Goal: Navigation & Orientation: Find specific page/section

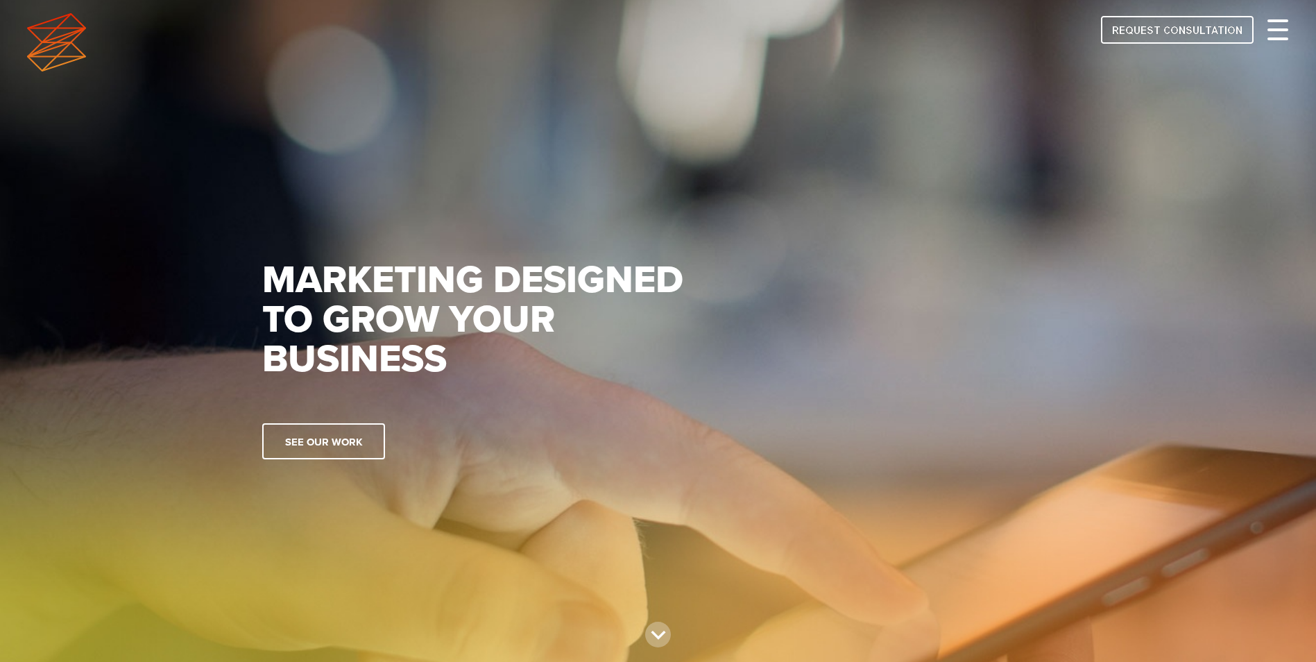
click at [1276, 30] on span at bounding box center [1278, 29] width 21 height 3
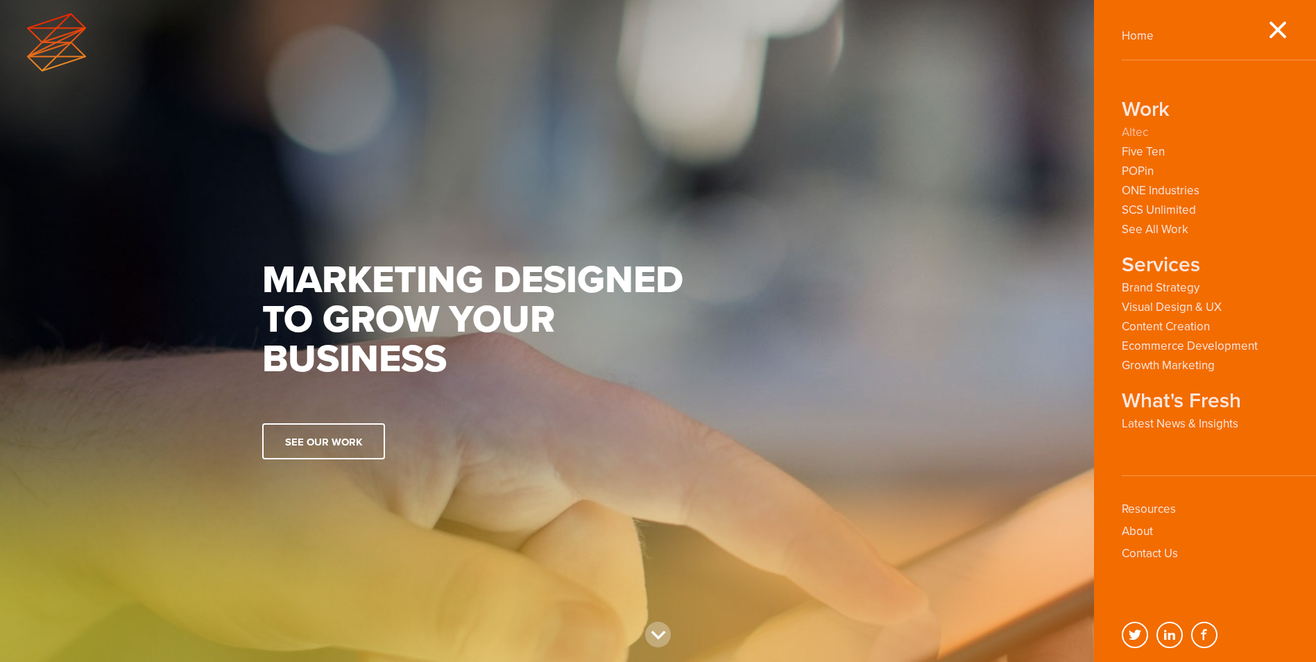
click at [1136, 130] on link "Altec" at bounding box center [1135, 132] width 26 height 13
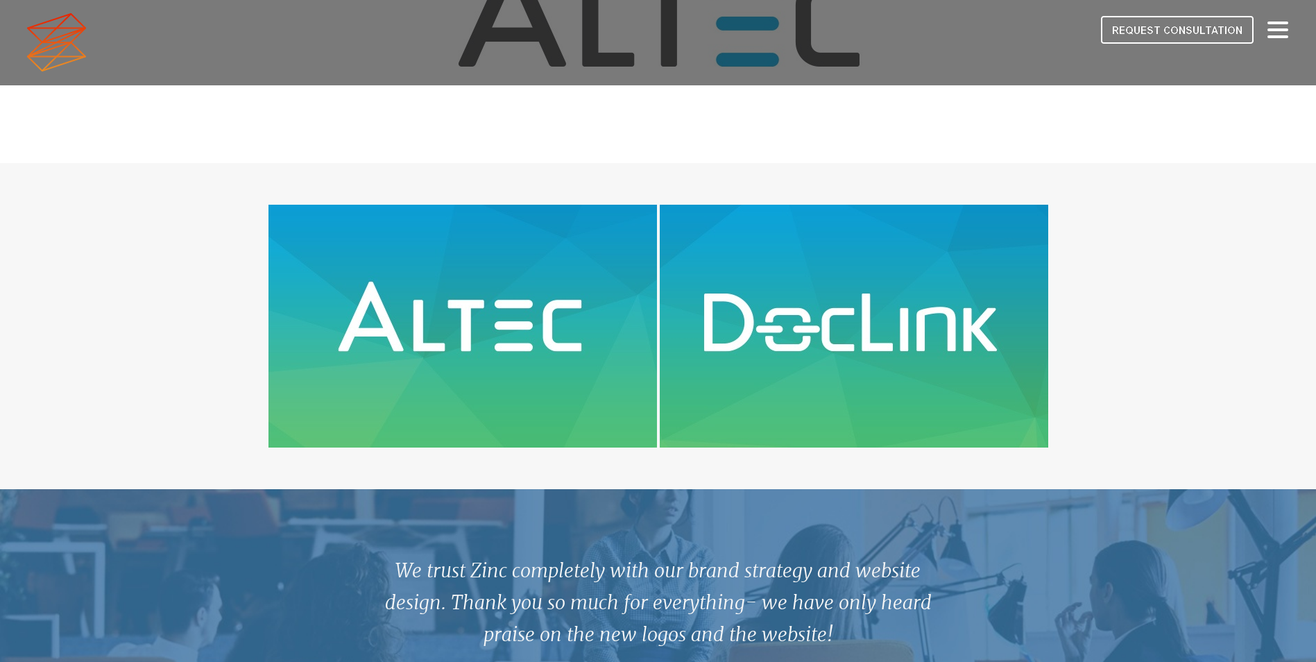
scroll to position [972, 0]
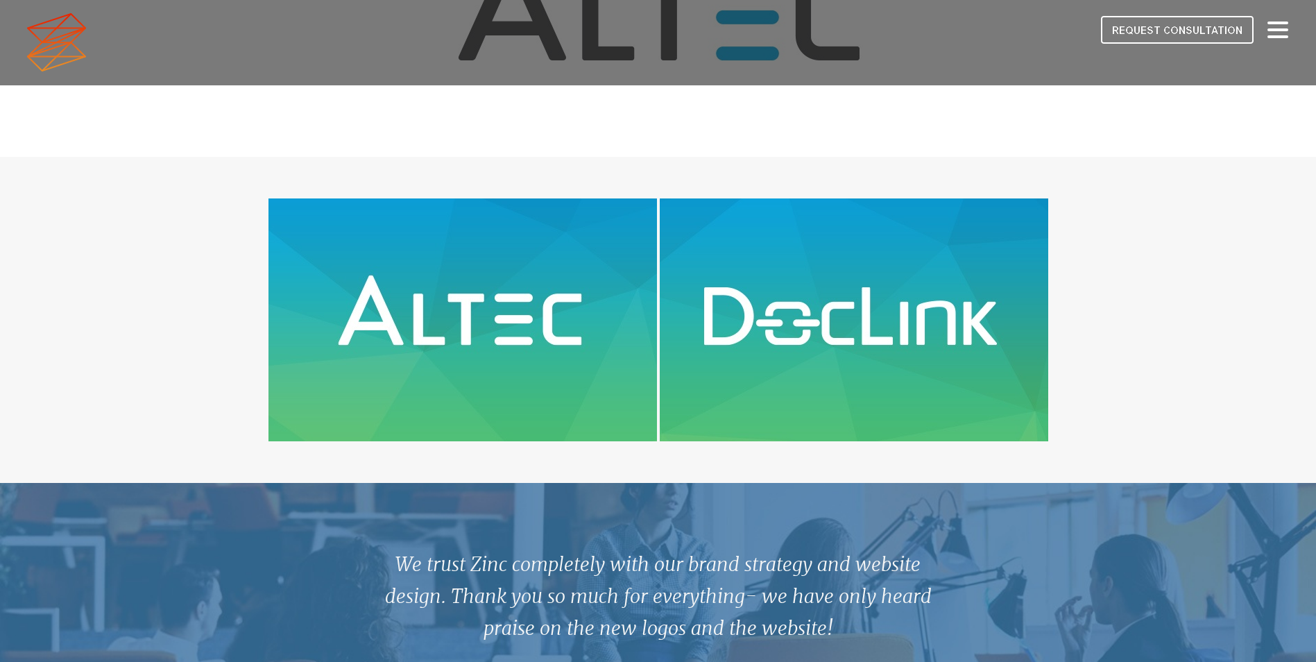
click at [577, 335] on img at bounding box center [463, 319] width 389 height 243
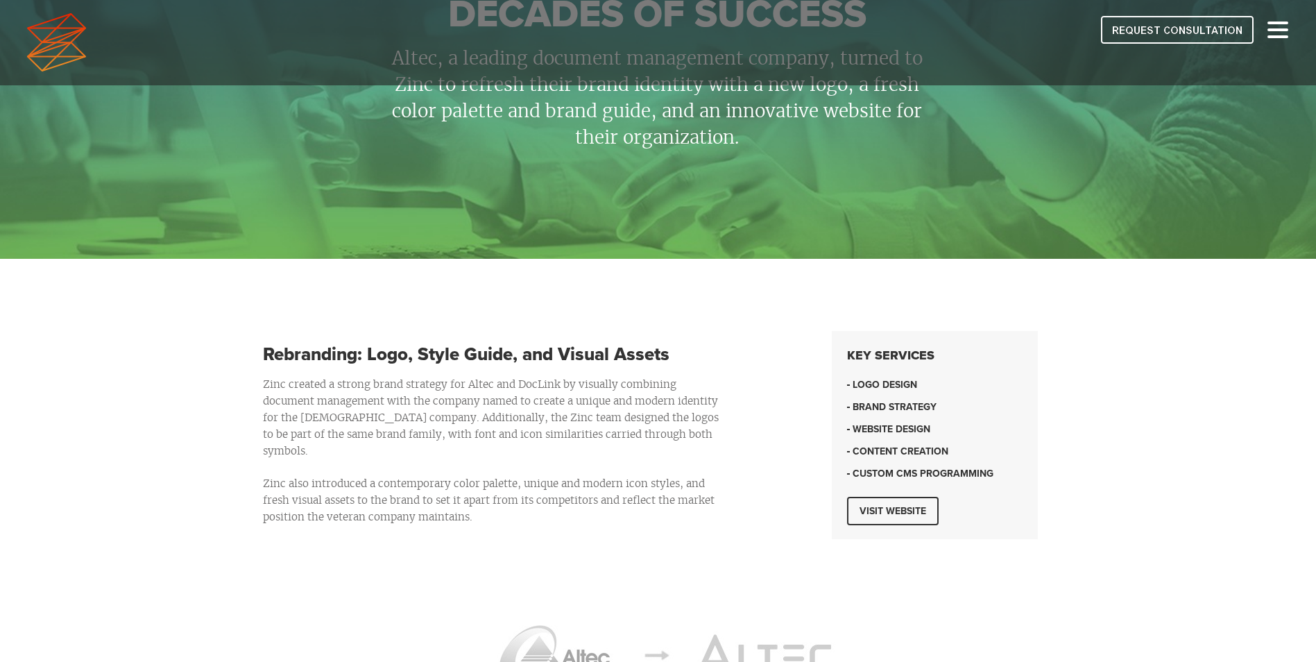
scroll to position [69, 0]
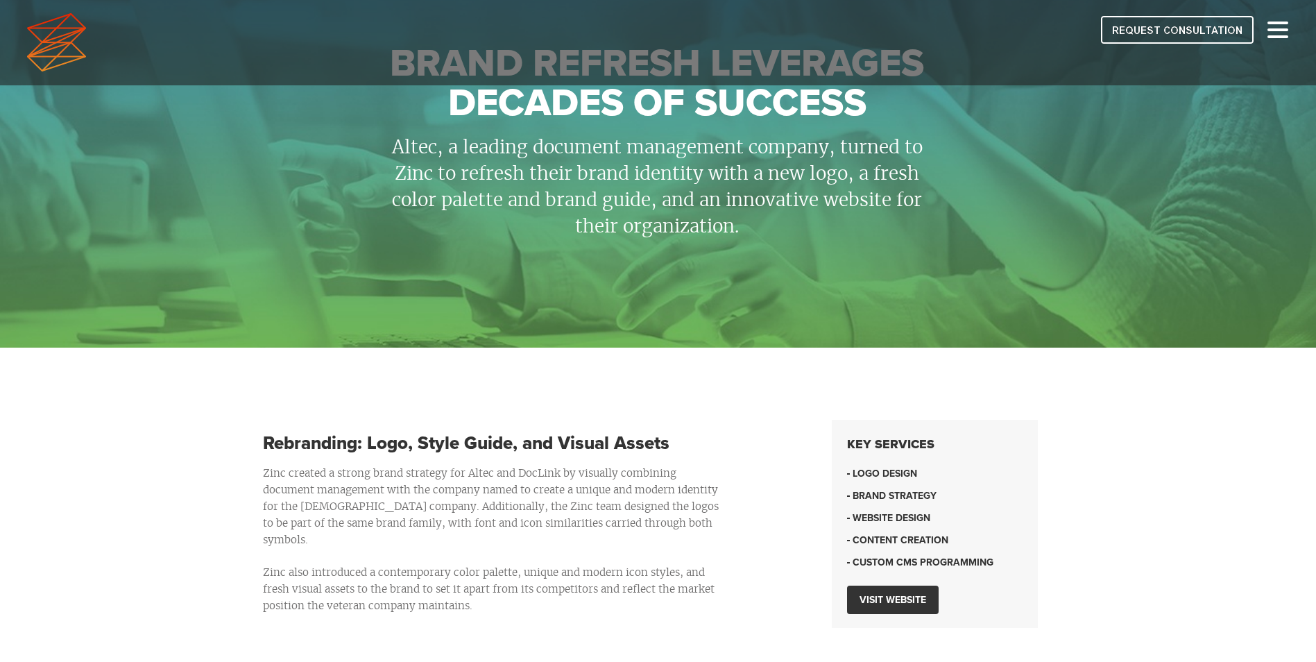
click at [926, 605] on link "Visit website" at bounding box center [893, 600] width 92 height 28
click at [1272, 27] on div at bounding box center [1278, 30] width 21 height 17
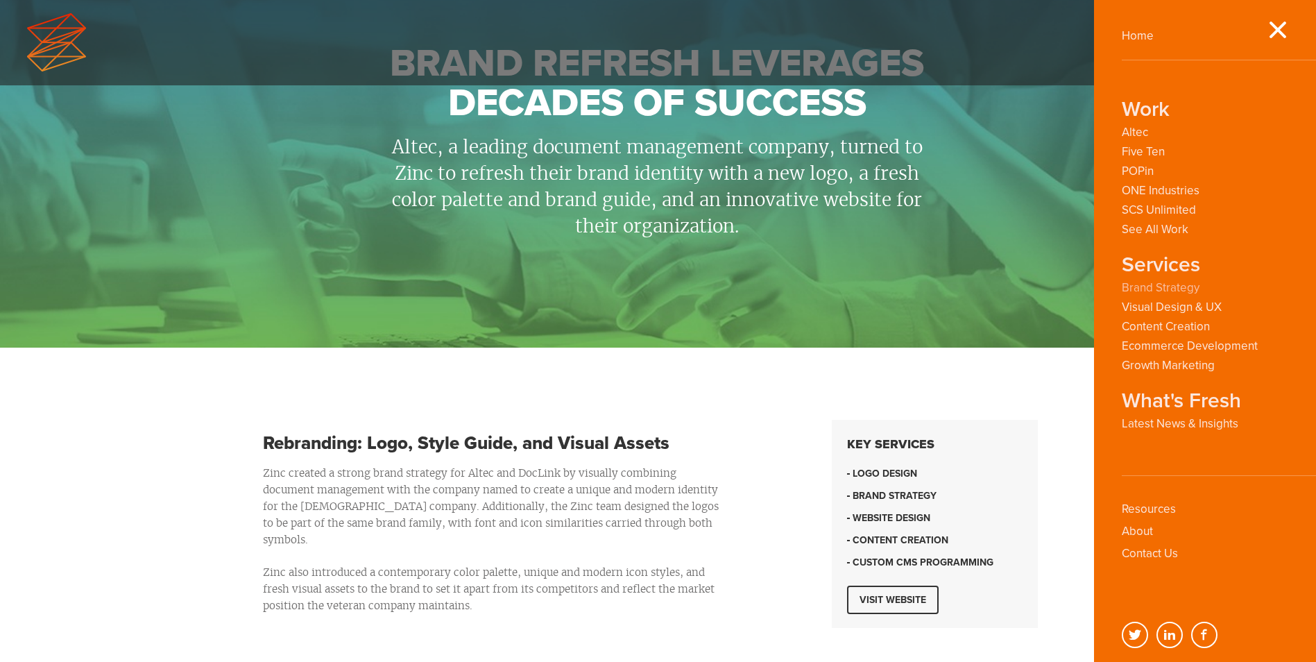
click at [1173, 287] on link "Brand Strategy" at bounding box center [1161, 287] width 78 height 13
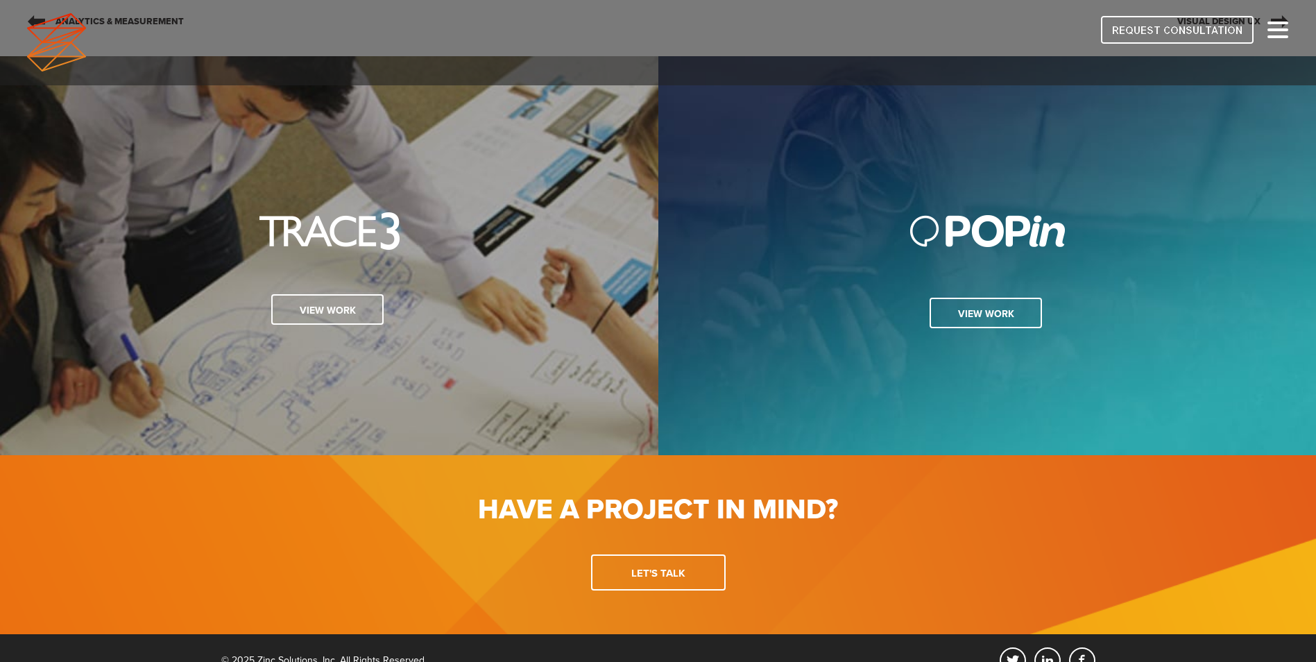
scroll to position [1941, 0]
